Goal: Navigation & Orientation: Go to known website

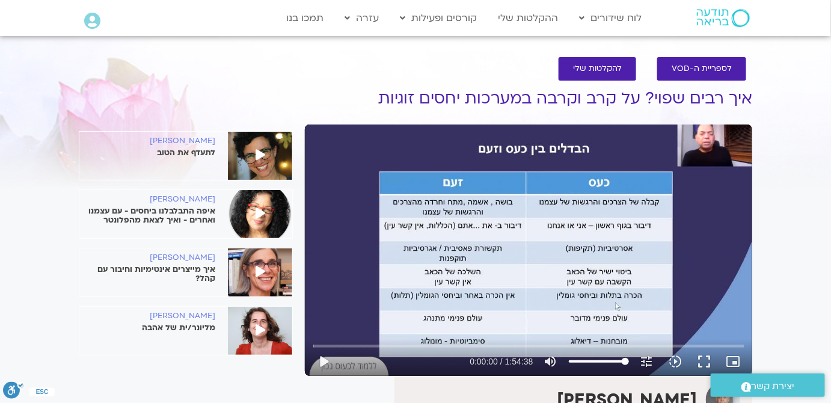
click at [732, 32] on div at bounding box center [706, 18] width 104 height 35
click at [723, 20] on img at bounding box center [723, 18] width 53 height 18
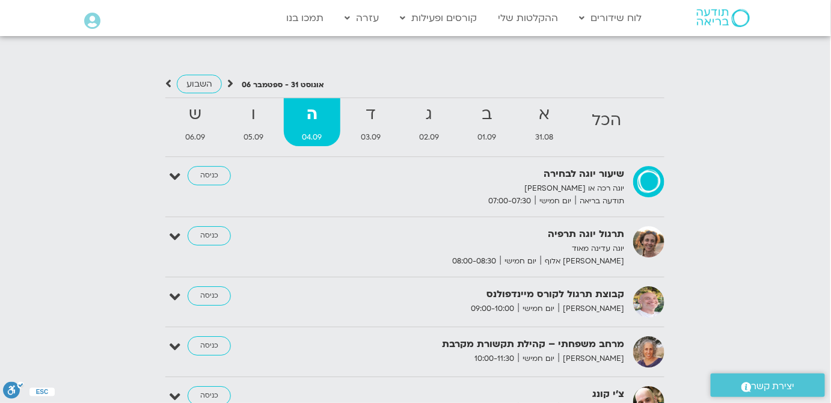
scroll to position [1366, 0]
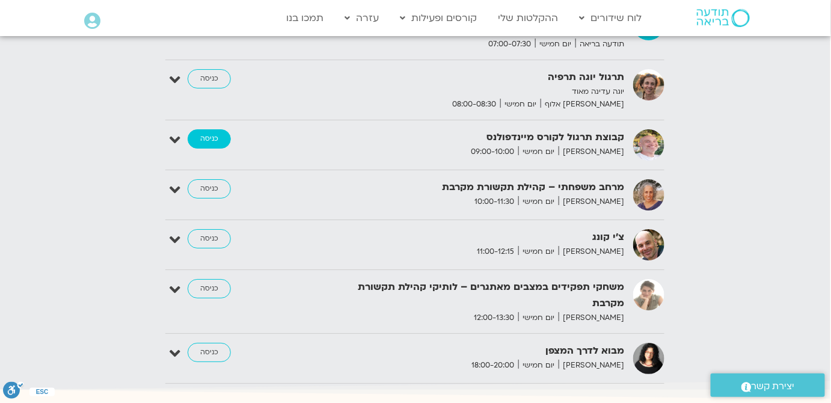
click at [215, 134] on link "כניסה" at bounding box center [209, 138] width 43 height 19
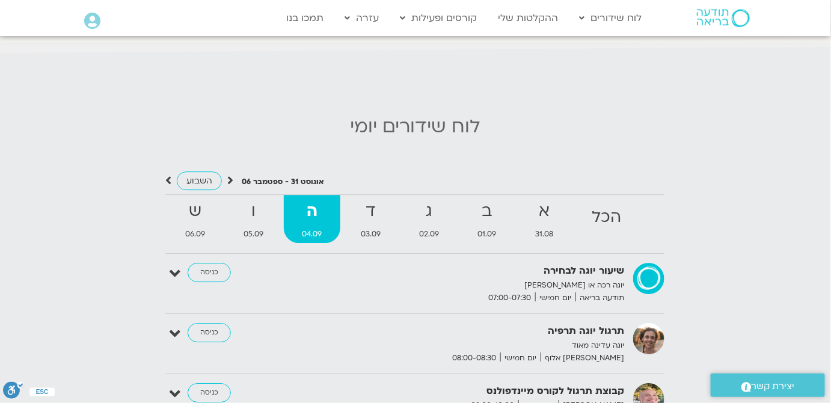
scroll to position [1400, 0]
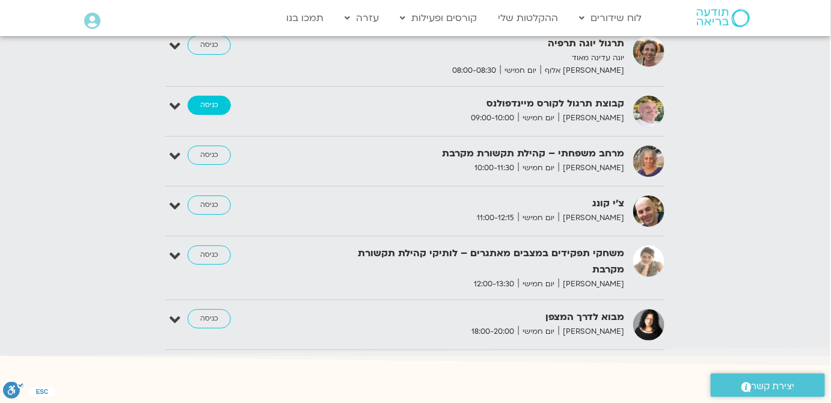
click at [209, 102] on link "כניסה" at bounding box center [209, 105] width 43 height 19
